Goal: Information Seeking & Learning: Learn about a topic

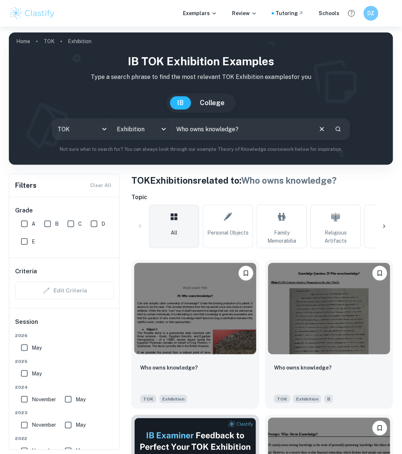
click at [206, 93] on div "[GEOGRAPHIC_DATA]" at bounding box center [201, 102] width 70 height 19
click at [206, 102] on button "College" at bounding box center [212, 102] width 39 height 13
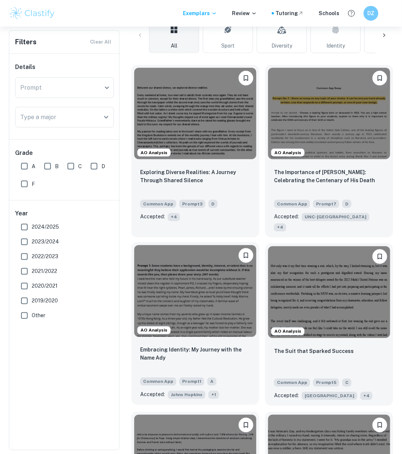
scroll to position [186, 0]
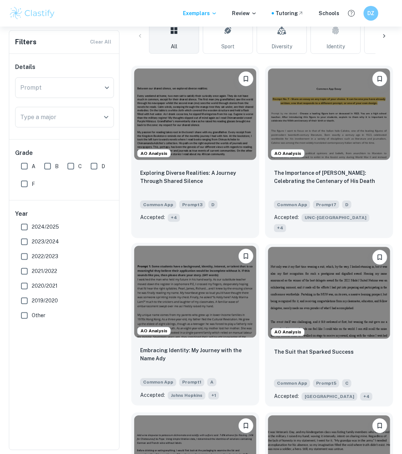
click at [242, 313] on img at bounding box center [195, 292] width 122 height 92
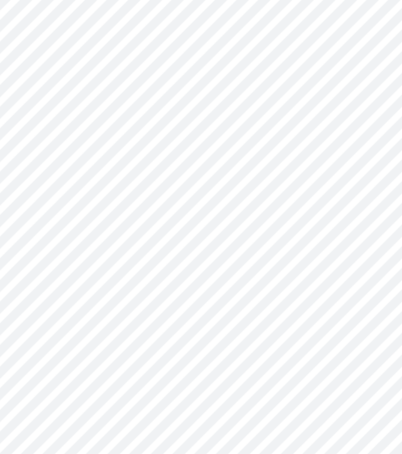
click at [167, 254] on div "Prompt 1: Some students have a background, identity, interest, or talent that i…" at bounding box center [271, 204] width 241 height 341
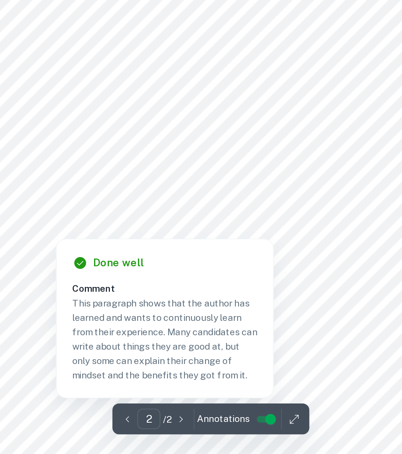
scroll to position [221, 0]
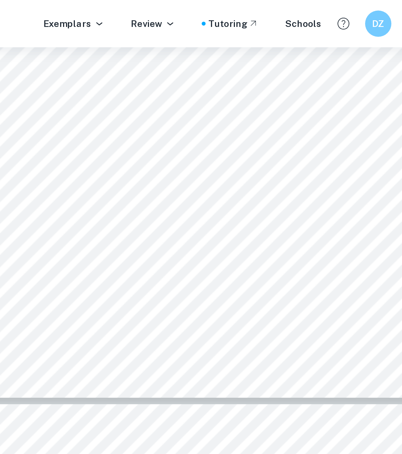
type input "1"
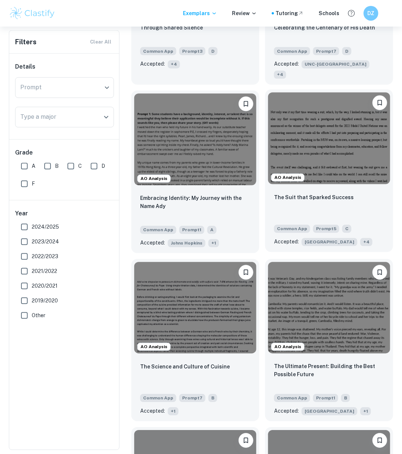
scroll to position [391, 0]
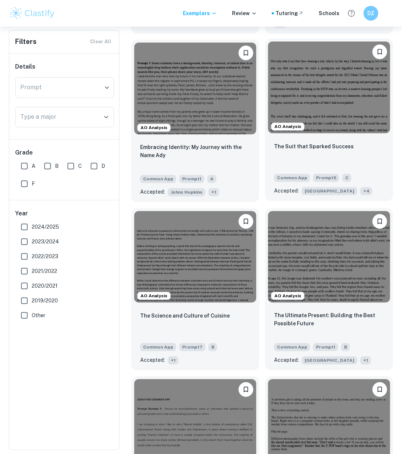
click at [303, 108] on img at bounding box center [329, 88] width 122 height 92
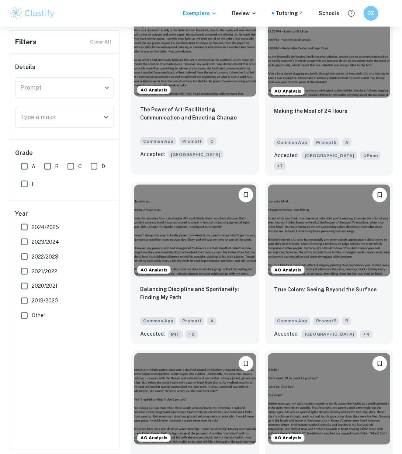
scroll to position [1056, 0]
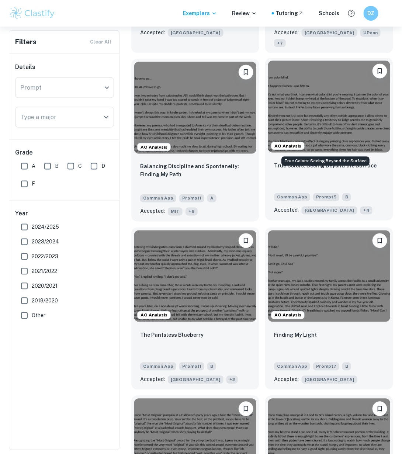
click at [290, 162] on p "True Colors: Seeing Beyond the Surface" at bounding box center [325, 166] width 103 height 8
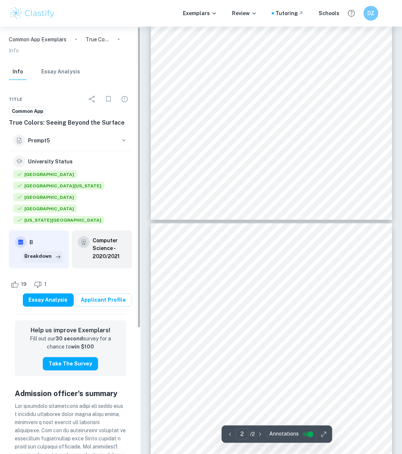
scroll to position [155, 0]
type input "1"
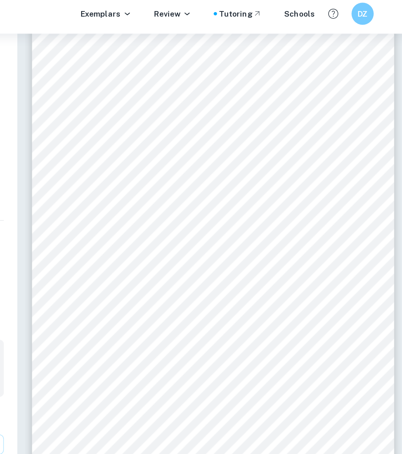
scroll to position [53, 0]
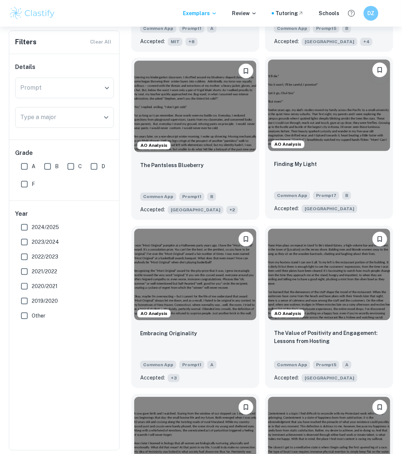
scroll to position [1236, 0]
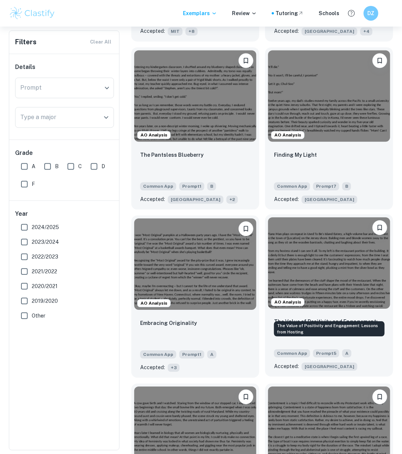
click at [281, 318] on p "The Value of Positivity and Engagement: Lessons from Hosting" at bounding box center [329, 326] width 110 height 16
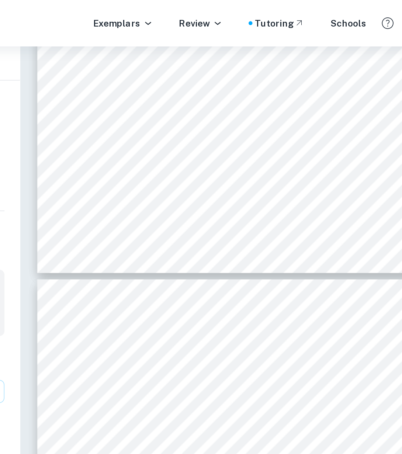
scroll to position [219, 0]
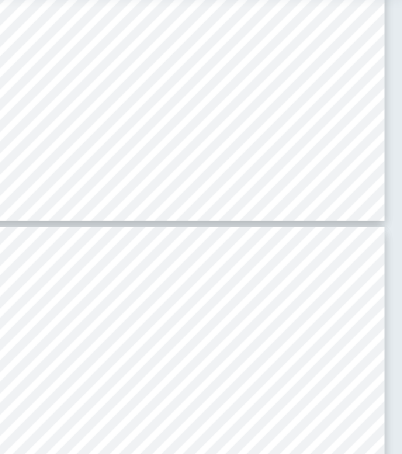
type input "1"
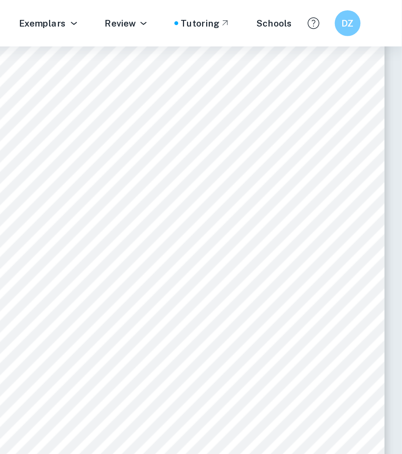
scroll to position [109, 0]
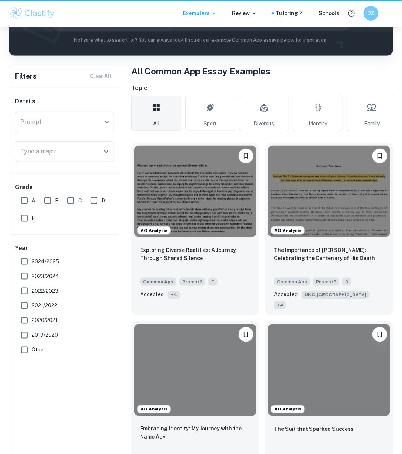
scroll to position [1236, 0]
